Goal: Check status: Check status

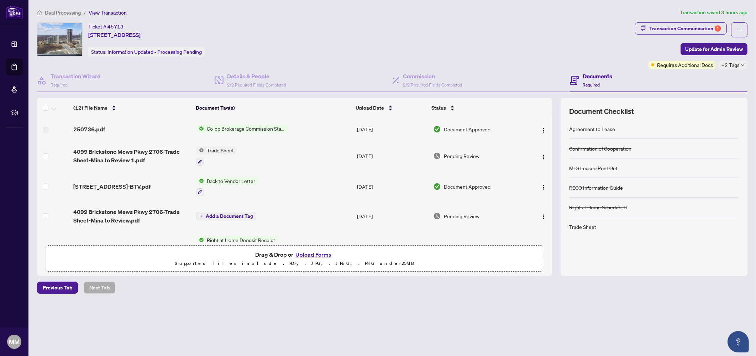
scroll to position [222, 0]
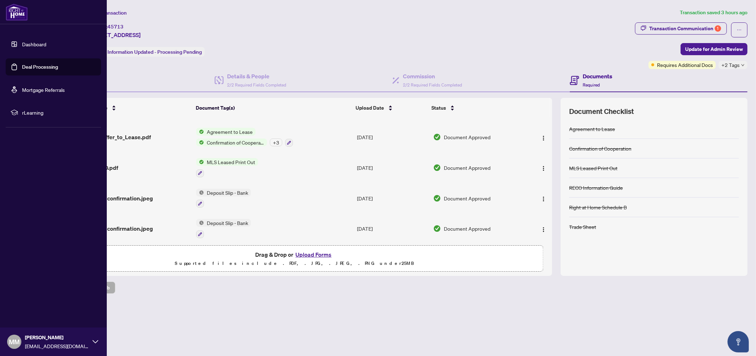
click at [22, 64] on link "Deal Processing" at bounding box center [40, 67] width 36 height 6
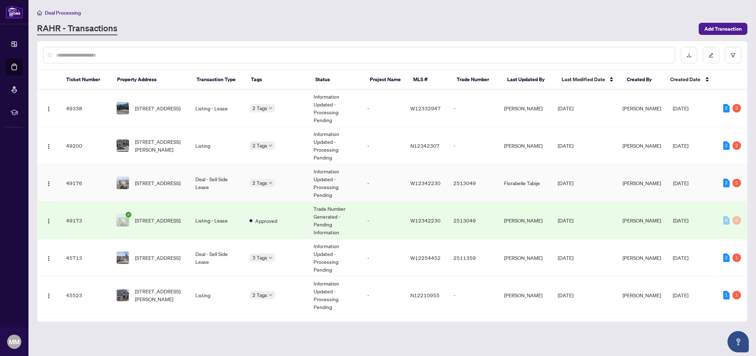
scroll to position [44, 0]
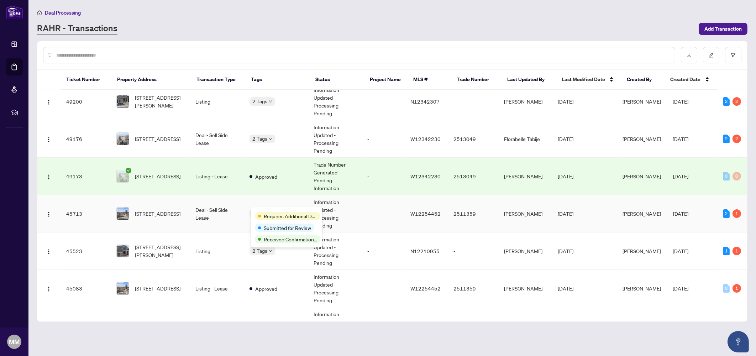
click at [272, 212] on div "Requires Additional Docs Submitted for Review Received Confirmation of Closing" at bounding box center [286, 227] width 71 height 40
click at [146, 203] on td "[STREET_ADDRESS]" at bounding box center [150, 213] width 79 height 37
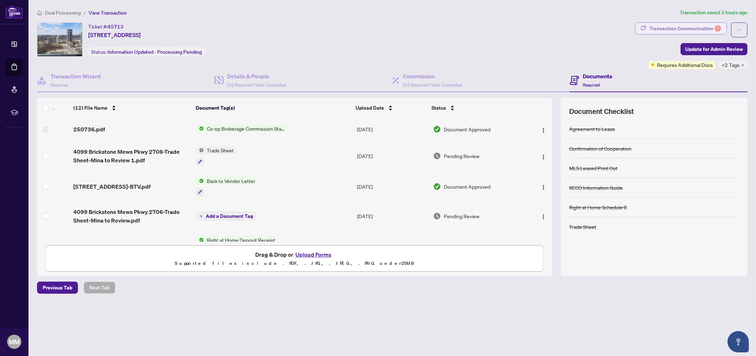
click at [700, 32] on div "Transaction Communication 1" at bounding box center [685, 28] width 72 height 11
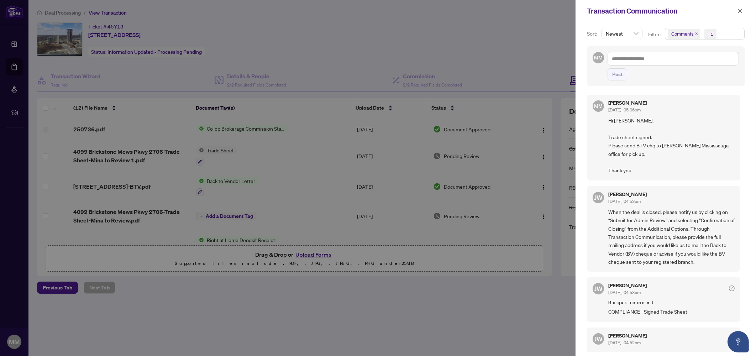
click at [498, 60] on div at bounding box center [378, 178] width 756 height 356
drag, startPoint x: 736, startPoint y: 11, endPoint x: 741, endPoint y: 20, distance: 10.4
click at [737, 11] on button "button" at bounding box center [739, 11] width 9 height 9
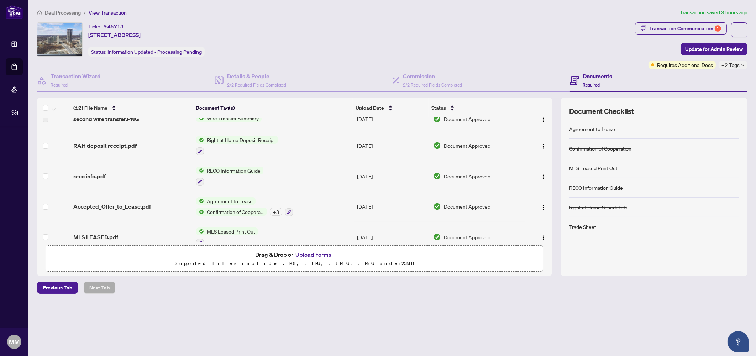
scroll to position [222, 0]
